Goal: Task Accomplishment & Management: Manage account settings

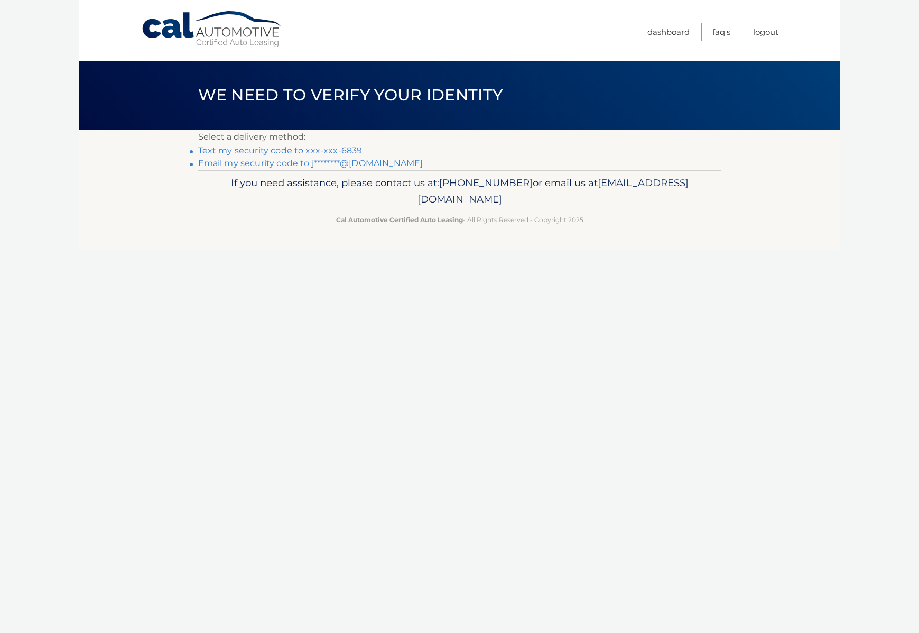
click at [342, 149] on link "Text my security code to xxx-xxx-6839" at bounding box center [280, 150] width 164 height 10
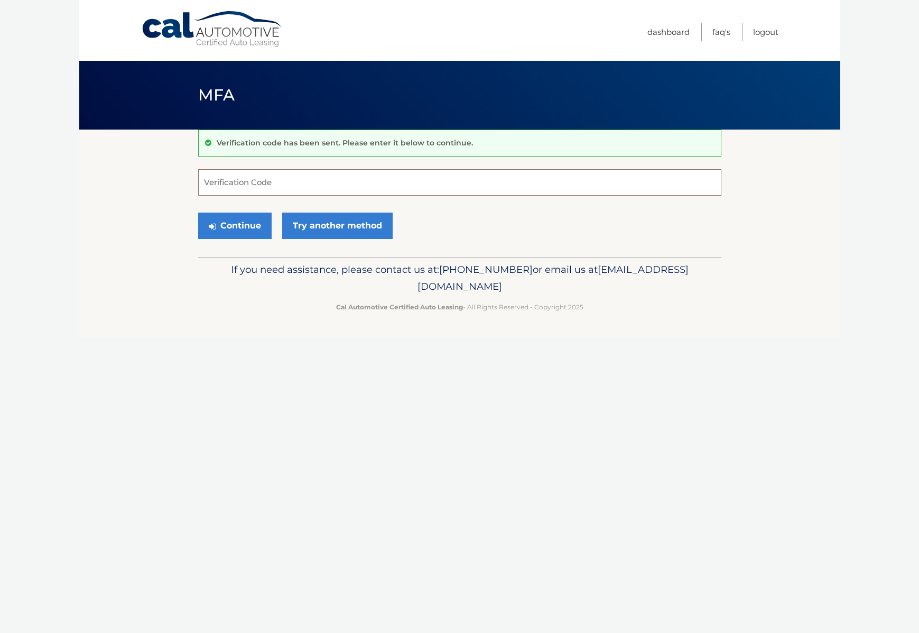
click at [289, 185] on input "Verification Code" at bounding box center [459, 182] width 523 height 26
type input "460315"
click at [243, 225] on button "Continue" at bounding box center [234, 226] width 73 height 26
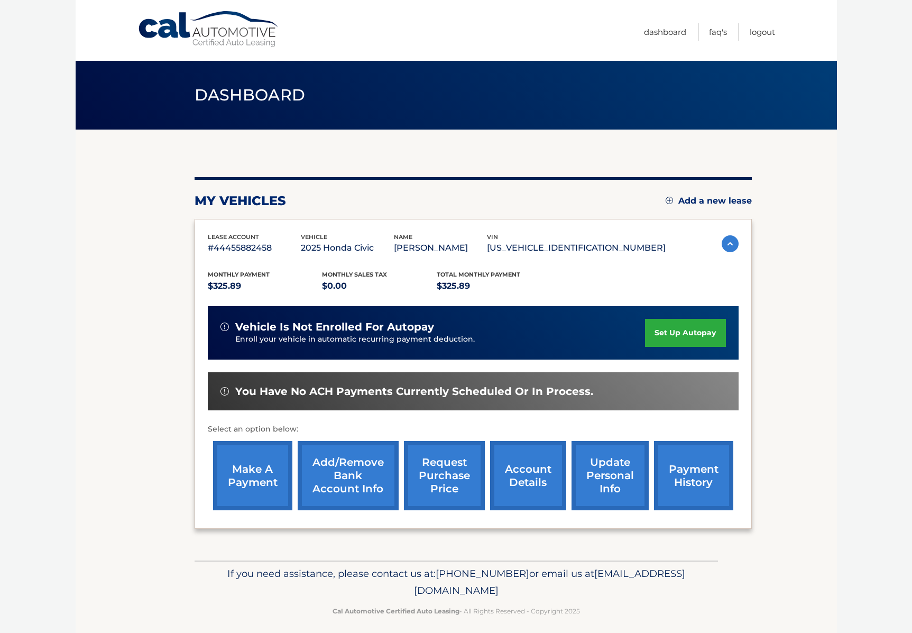
click at [529, 472] on link "account details" at bounding box center [528, 475] width 76 height 69
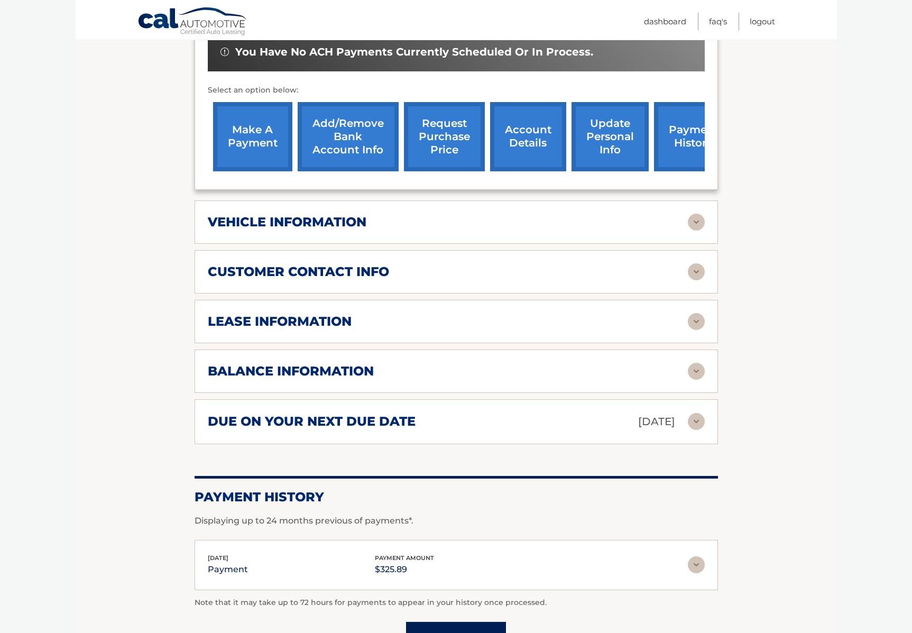
scroll to position [357, 0]
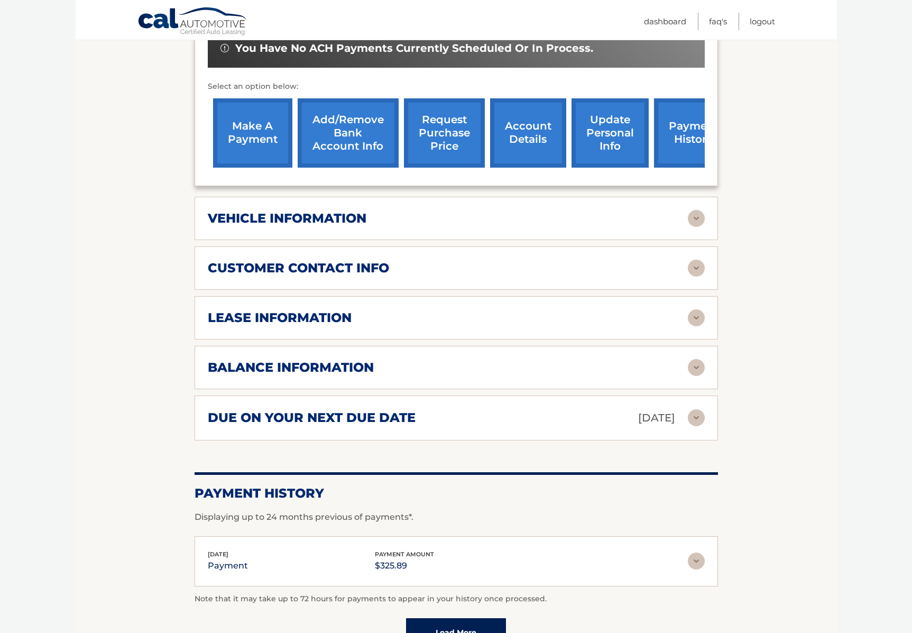
click at [693, 413] on img at bounding box center [696, 417] width 17 height 17
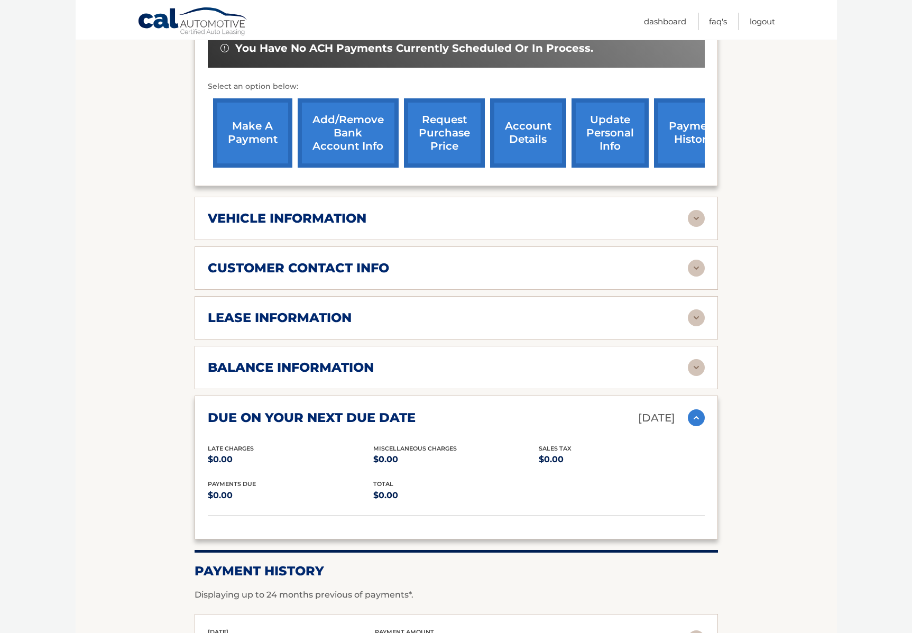
click at [698, 363] on img at bounding box center [696, 367] width 17 height 17
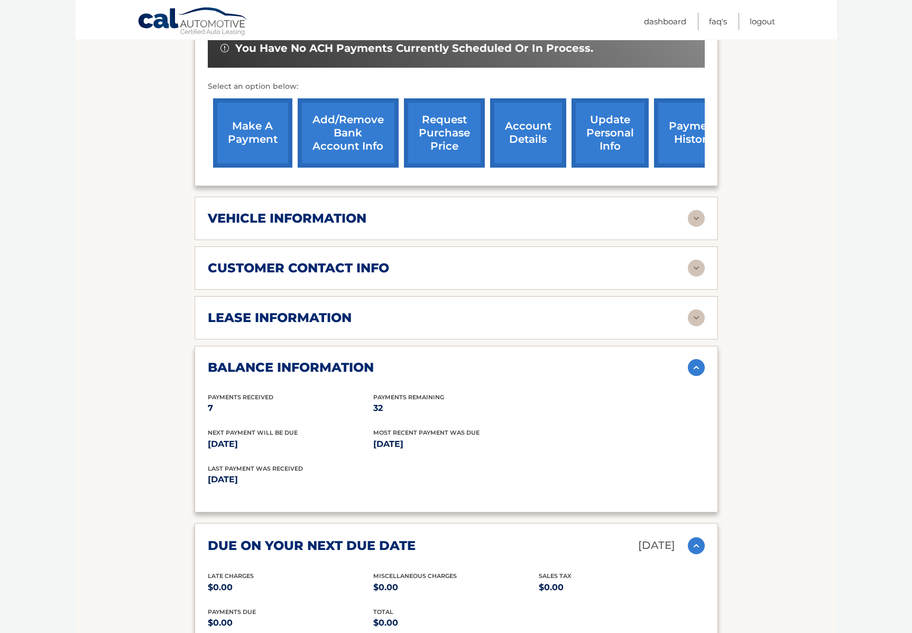
click at [698, 363] on img at bounding box center [696, 367] width 17 height 17
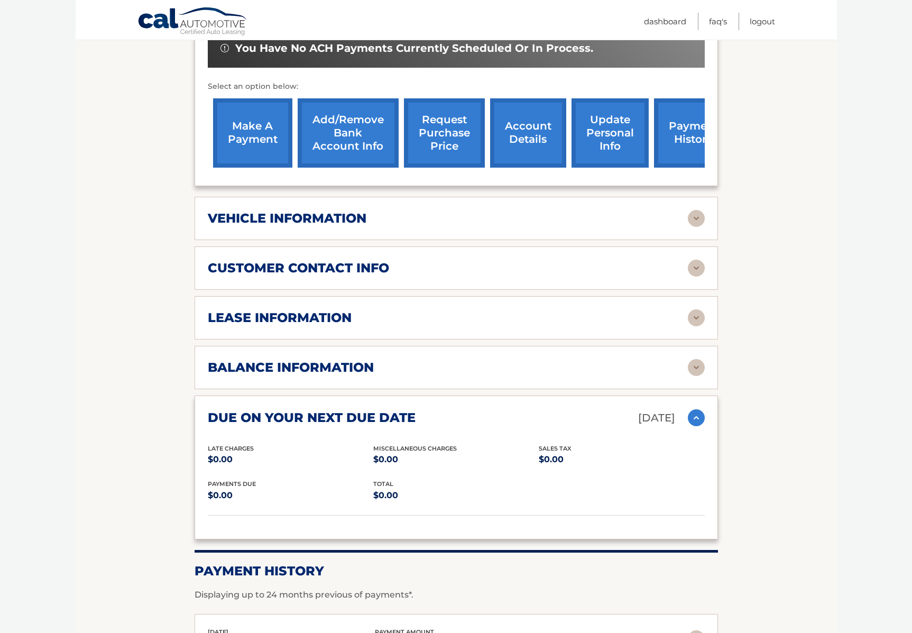
click at [695, 363] on img at bounding box center [696, 367] width 17 height 17
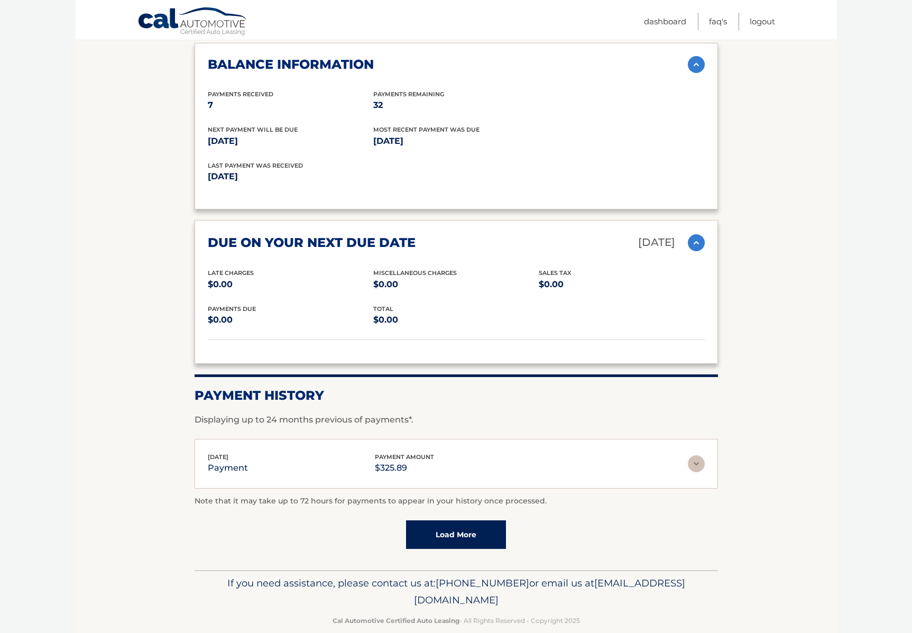
scroll to position [661, 0]
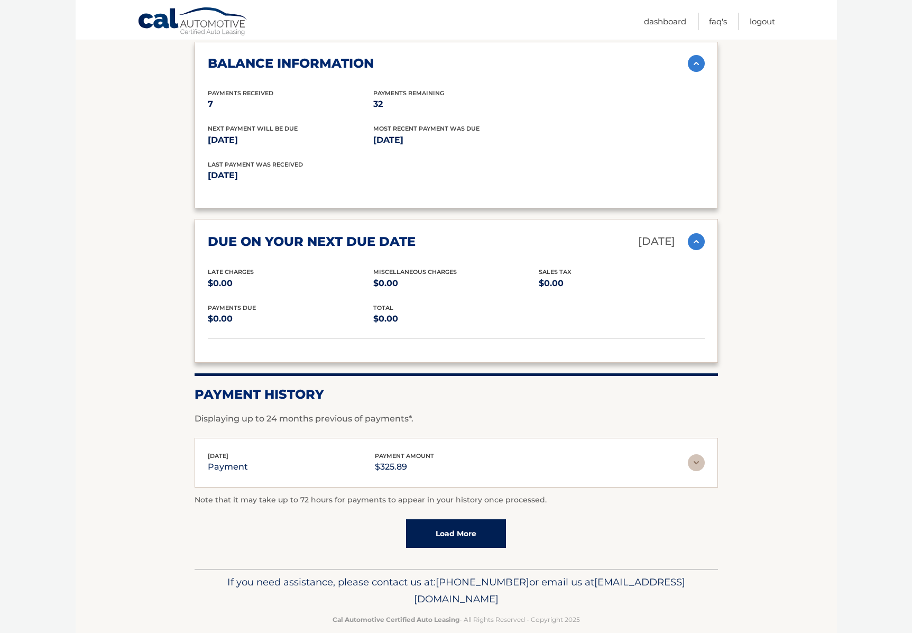
click at [467, 524] on link "Load More" at bounding box center [456, 533] width 100 height 29
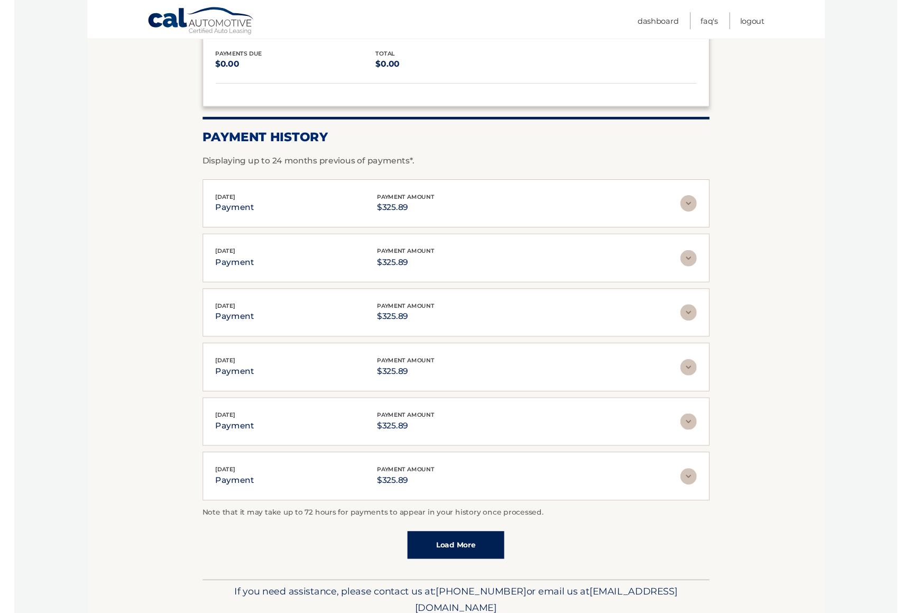
scroll to position [952, 0]
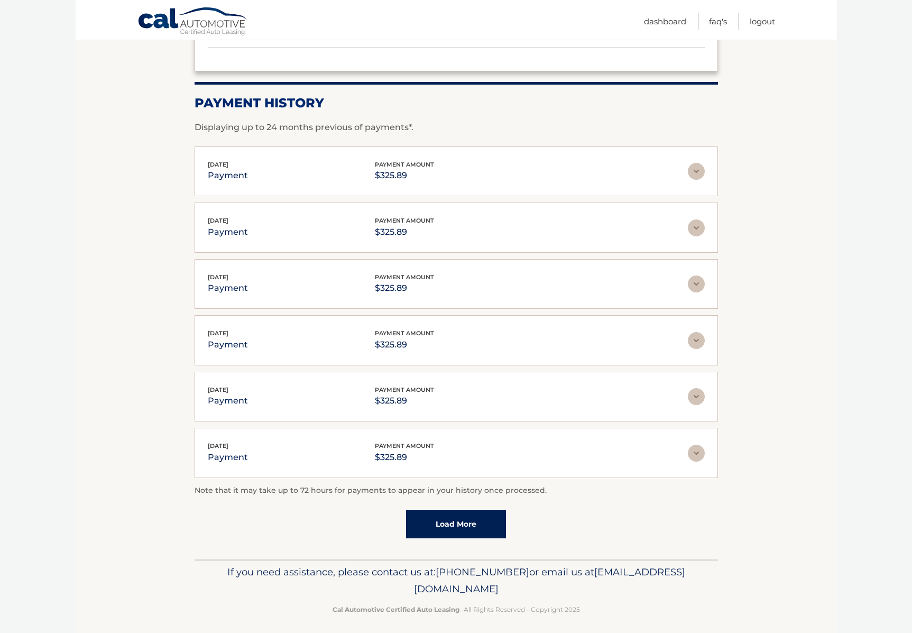
click at [454, 519] on link "Load More" at bounding box center [456, 524] width 100 height 29
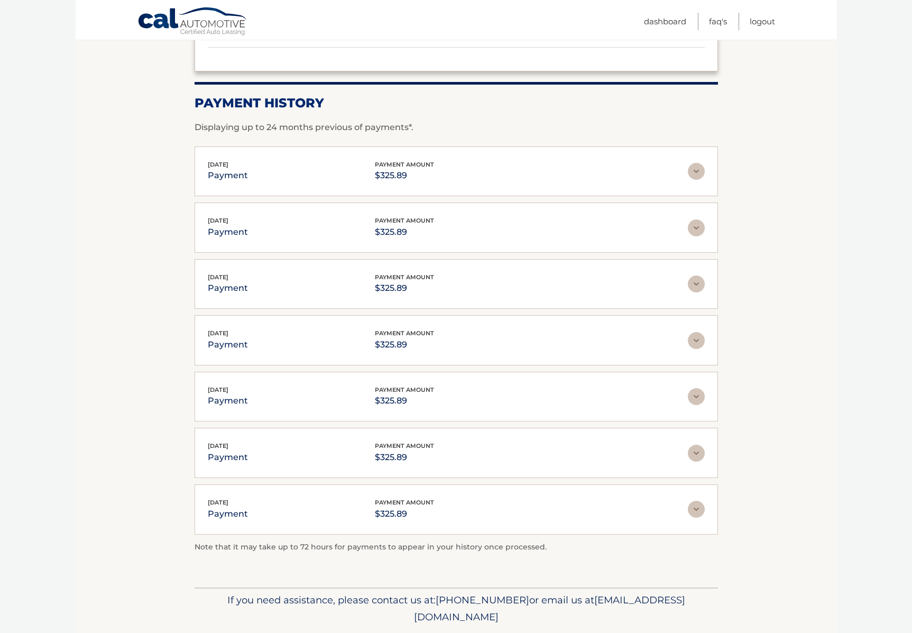
click at [694, 167] on img at bounding box center [696, 171] width 17 height 17
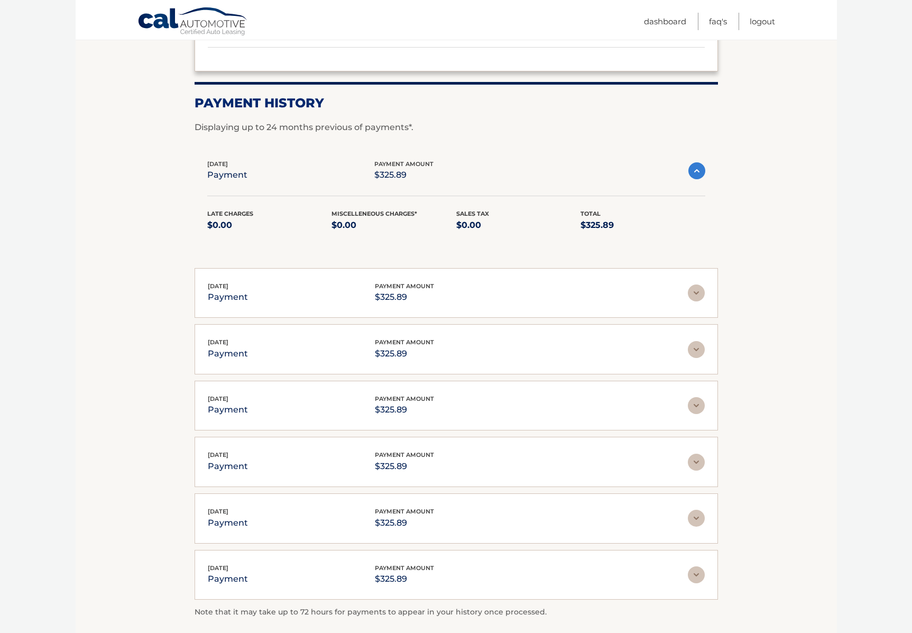
click at [693, 167] on img at bounding box center [696, 170] width 17 height 17
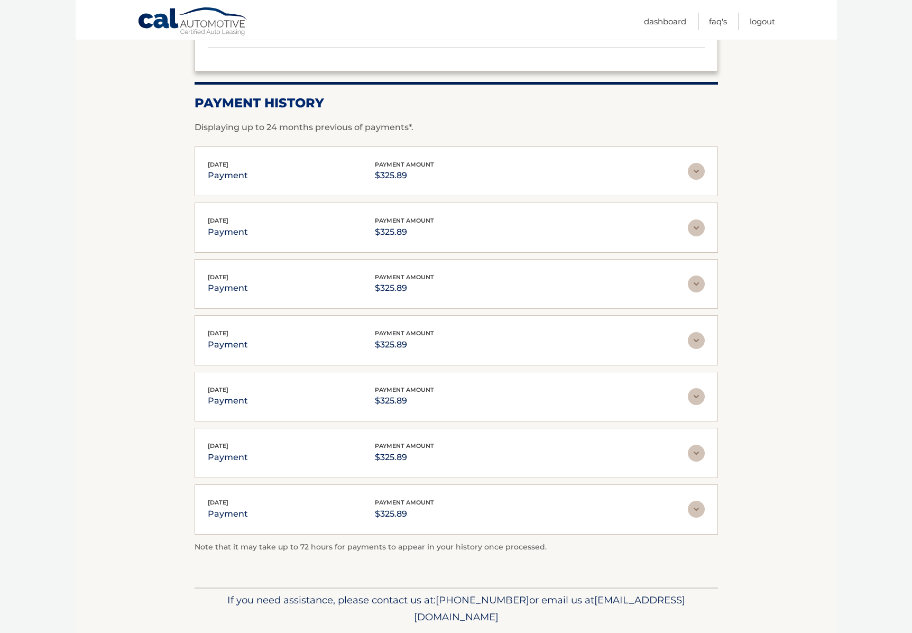
click at [696, 220] on img at bounding box center [696, 227] width 17 height 17
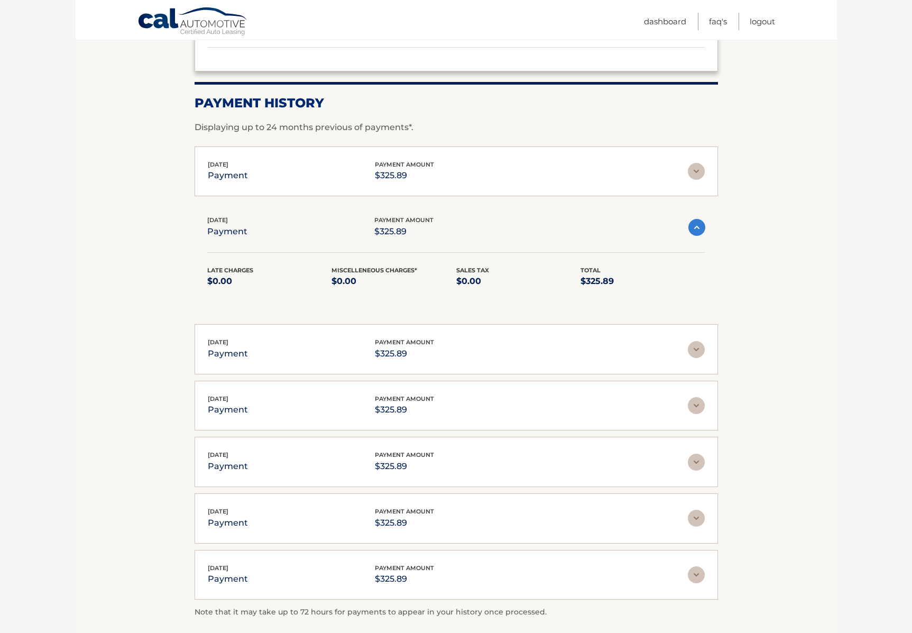
click at [696, 220] on img at bounding box center [696, 227] width 17 height 17
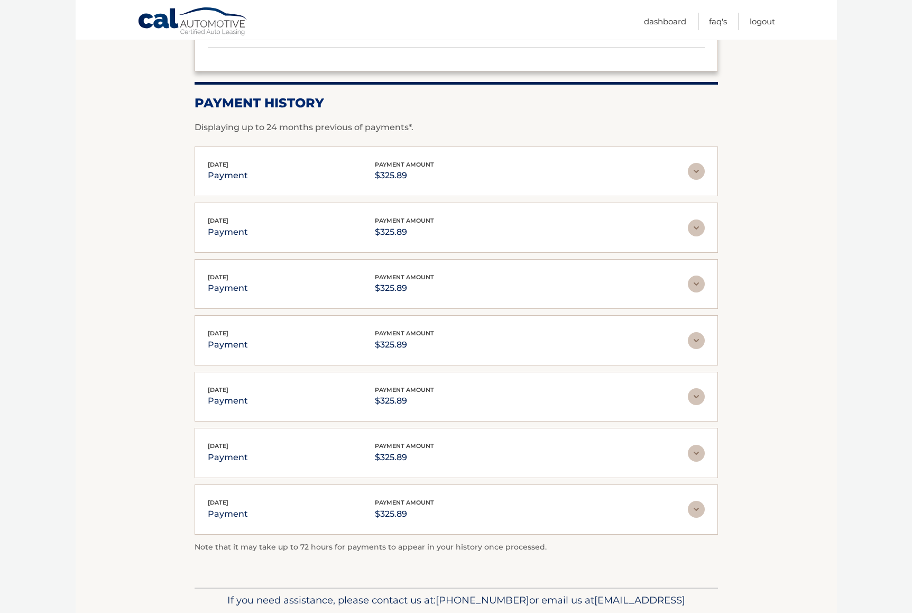
drag, startPoint x: 782, startPoint y: 80, endPoint x: 791, endPoint y: 77, distance: 9.5
click at [664, 21] on link "Dashboard" at bounding box center [665, 21] width 42 height 17
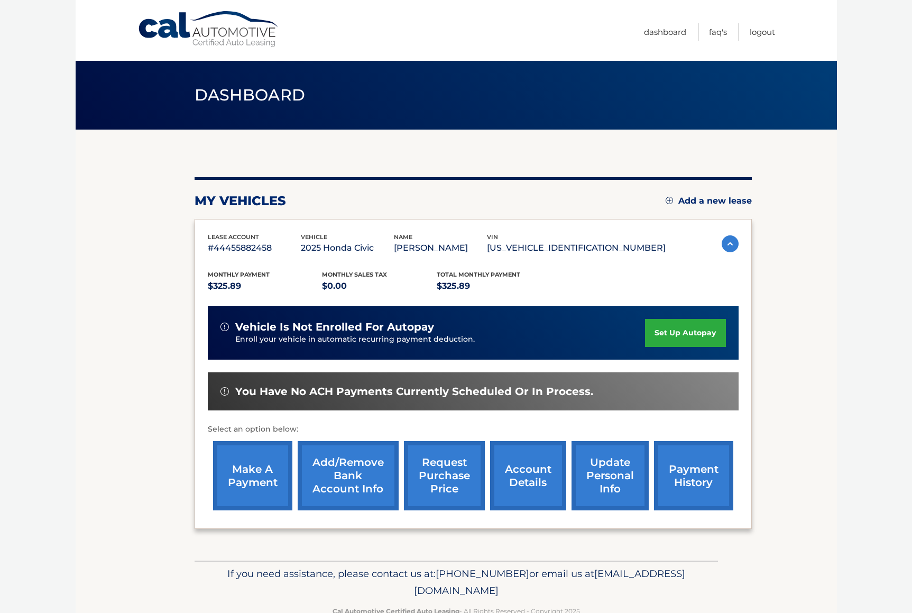
click at [728, 242] on img at bounding box center [730, 243] width 17 height 17
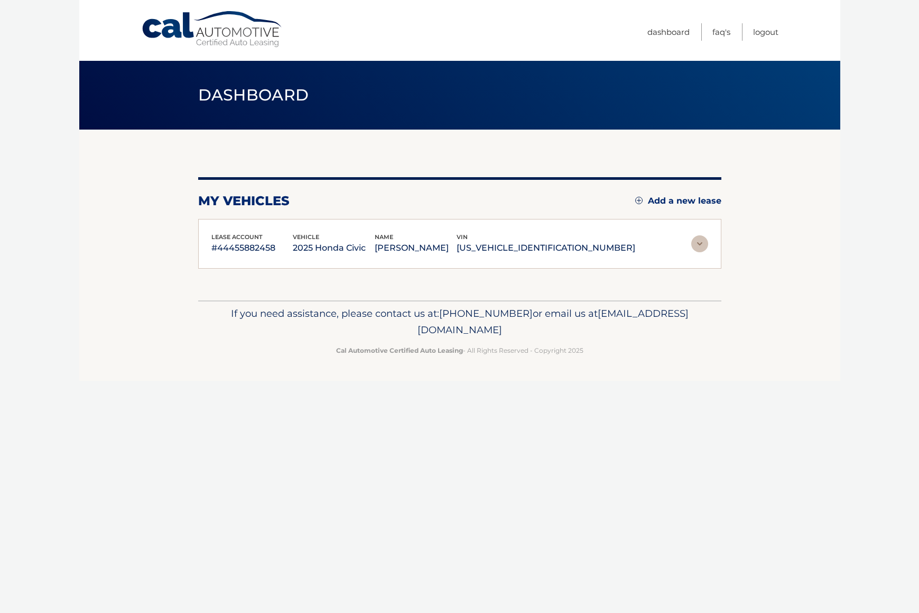
click at [727, 241] on section "my vehicles Add a new lease lease account #44455882458 vehicle 2025 Honda Civic…" at bounding box center [459, 215] width 761 height 171
click at [697, 242] on img at bounding box center [700, 243] width 17 height 17
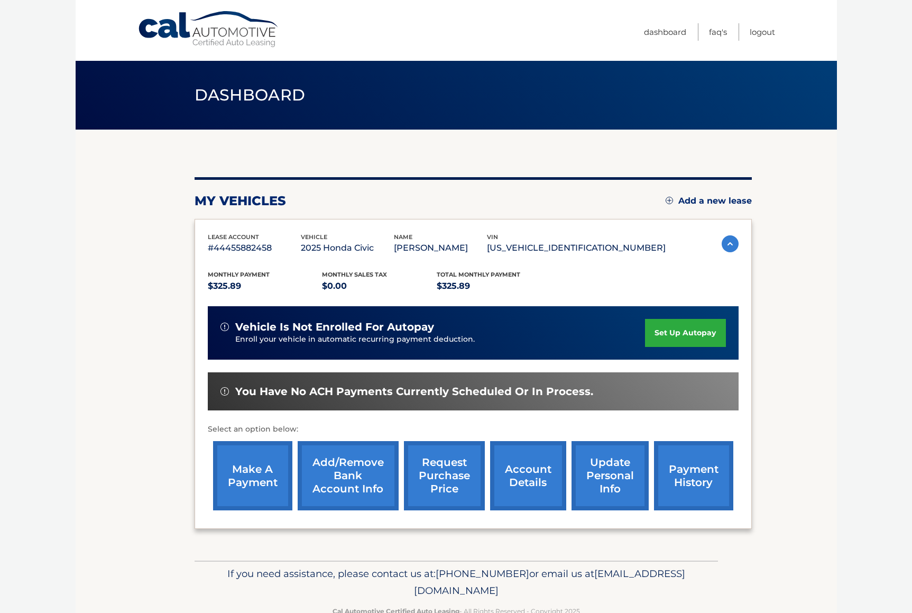
click at [524, 471] on link "account details" at bounding box center [528, 475] width 76 height 69
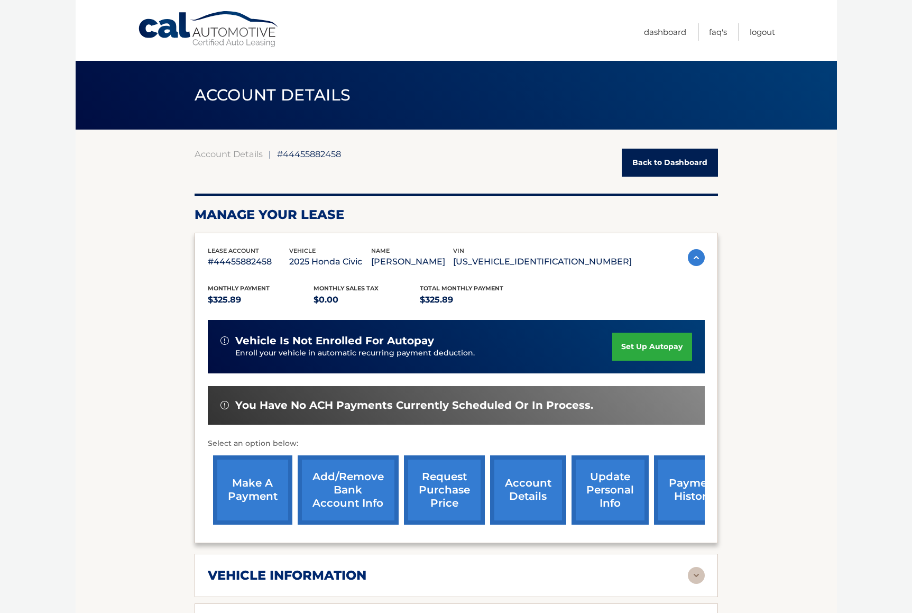
drag, startPoint x: 911, startPoint y: 140, endPoint x: 883, endPoint y: 276, distance: 138.7
click at [883, 276] on body "Cal Automotive Menu Dashboard FAQ's Logout ← |" at bounding box center [456, 306] width 912 height 613
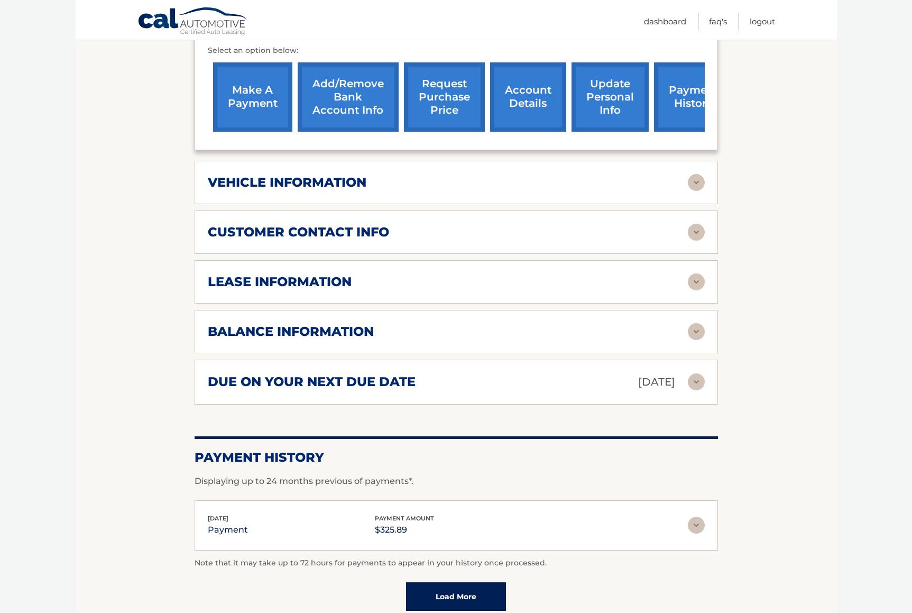
scroll to position [397, 0]
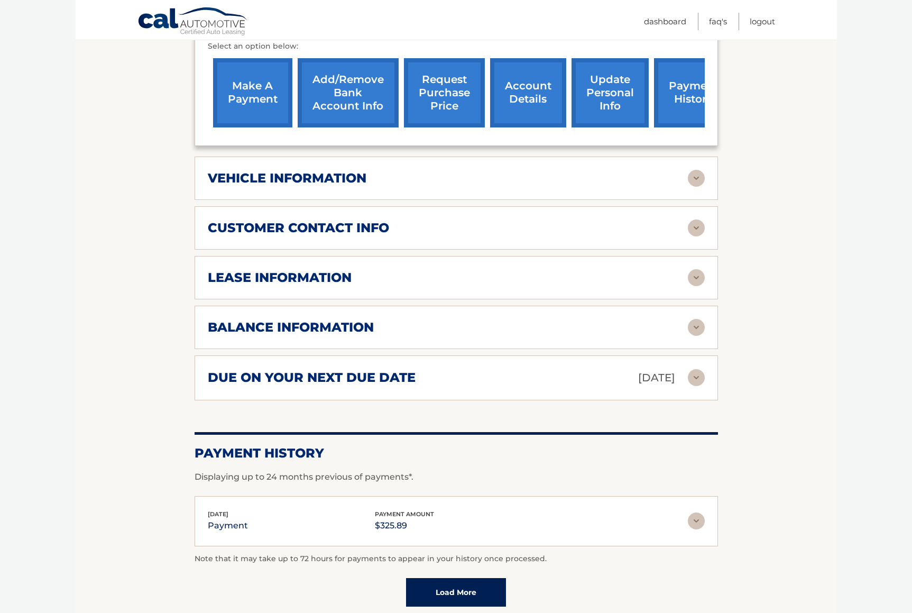
click at [698, 274] on img at bounding box center [696, 277] width 17 height 17
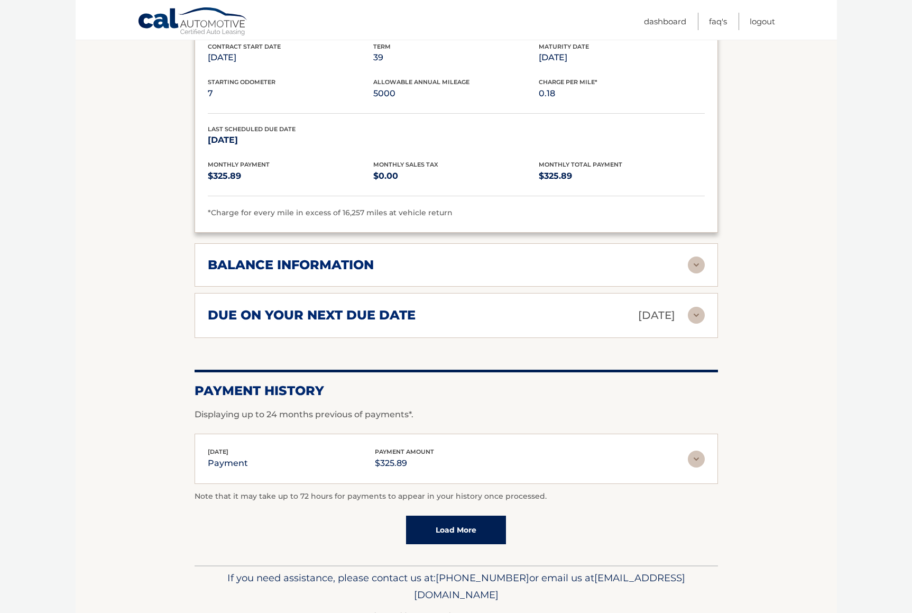
scroll to position [685, 0]
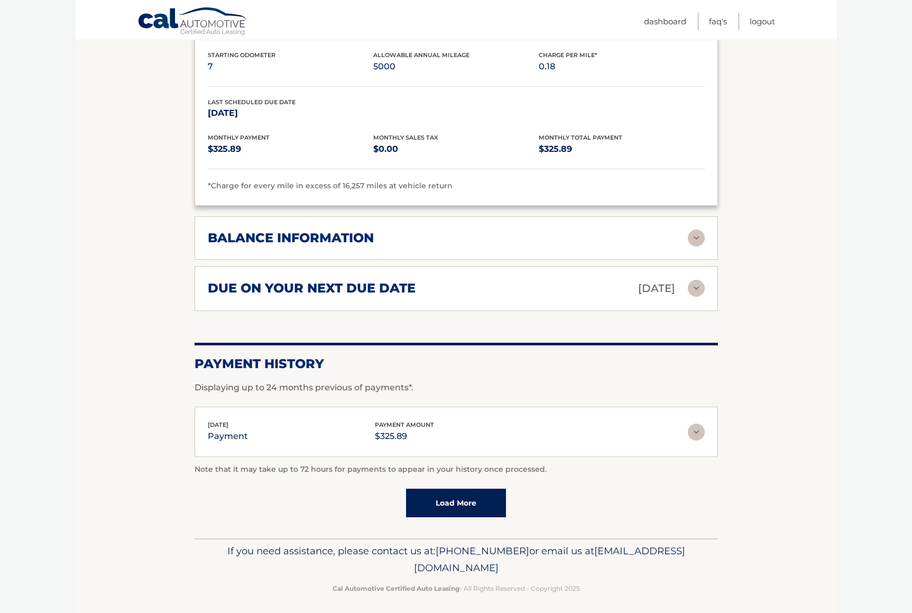
click at [692, 282] on img at bounding box center [696, 288] width 17 height 17
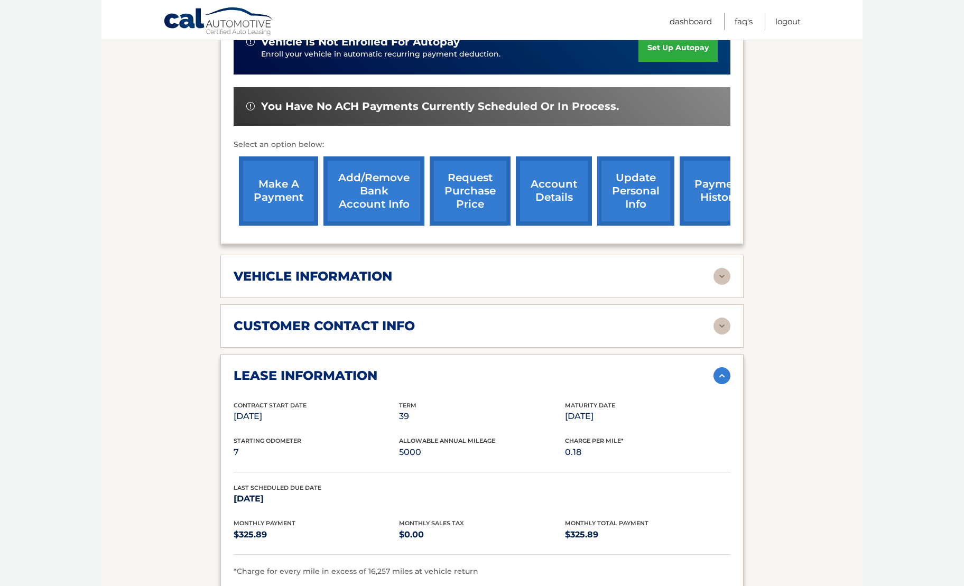
scroll to position [0, 0]
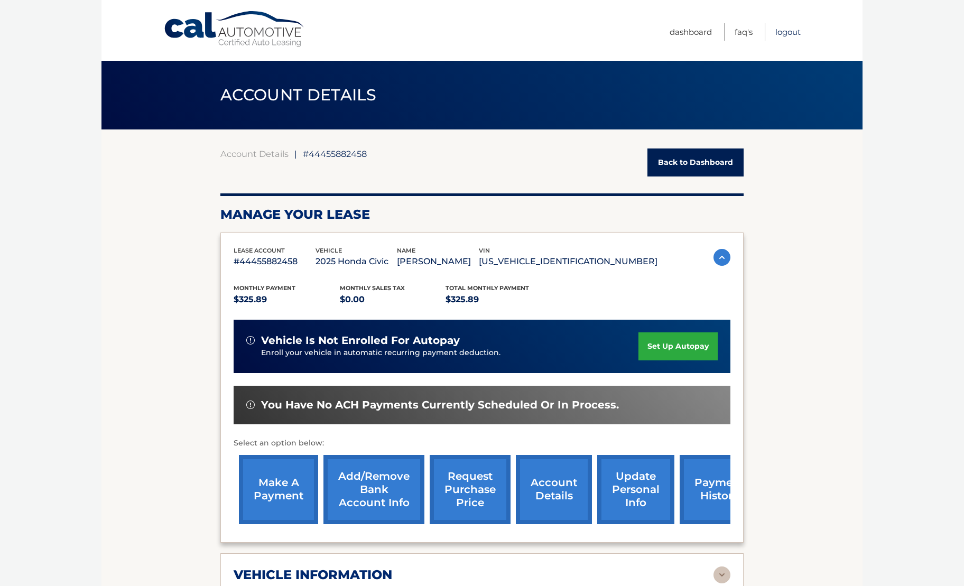
click at [789, 32] on link "Logout" at bounding box center [788, 31] width 25 height 17
